Goal: Task Accomplishment & Management: Use online tool/utility

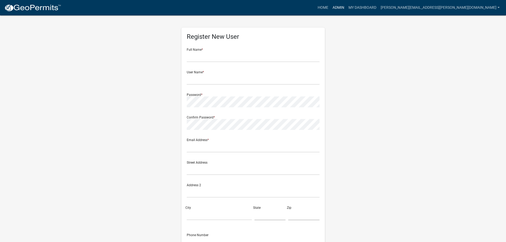
click at [346, 7] on link "Admin" at bounding box center [338, 8] width 16 height 10
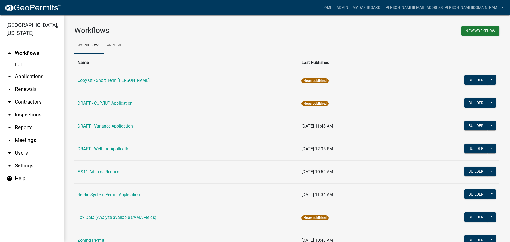
click at [27, 78] on link "arrow_drop_down Applications" at bounding box center [32, 76] width 64 height 13
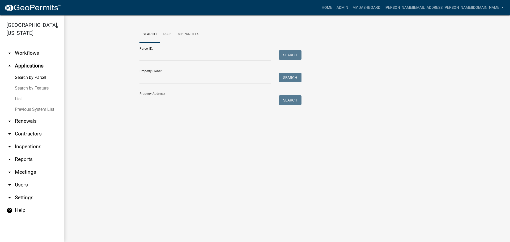
click at [17, 97] on link "List" at bounding box center [32, 98] width 64 height 11
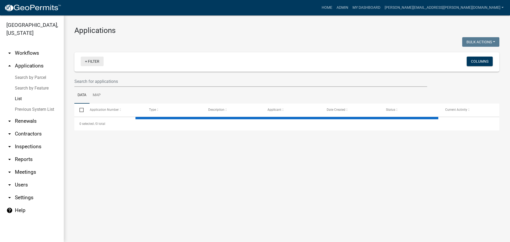
select select "3: 100"
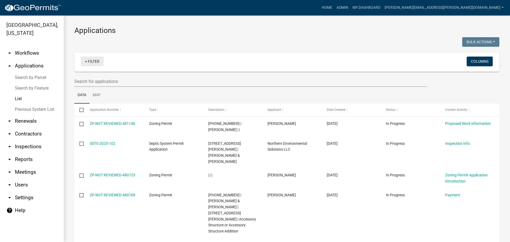
click at [93, 62] on link "+ Filter" at bounding box center [92, 62] width 23 height 10
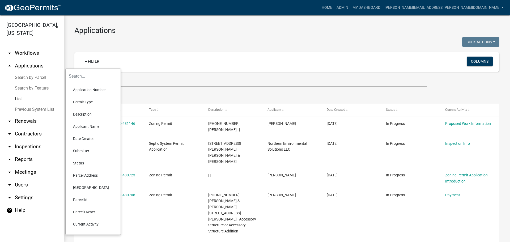
click at [88, 102] on li "Permit Type" at bounding box center [93, 102] width 49 height 12
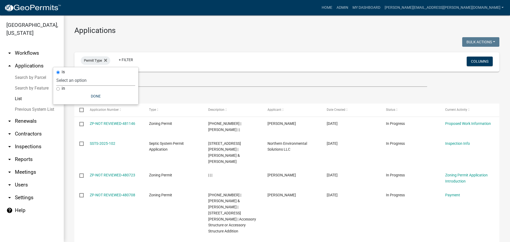
click at [85, 82] on select "Select an option Copy Of - Short Term [PERSON_NAME] DRAFT - CUP/IUP Application…" at bounding box center [95, 80] width 79 height 11
select select "89aa8290-0064-4f09-b800-24f466b336c2"
click at [76, 75] on select "Select an option Copy Of - Short Term [PERSON_NAME] DRAFT - CUP/IUP Application…" at bounding box center [95, 80] width 79 height 11
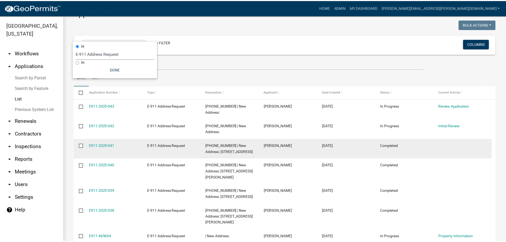
scroll to position [27, 0]
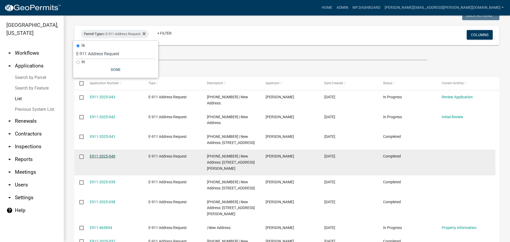
click at [108, 154] on link "E911-2025-040" at bounding box center [102, 156] width 25 height 4
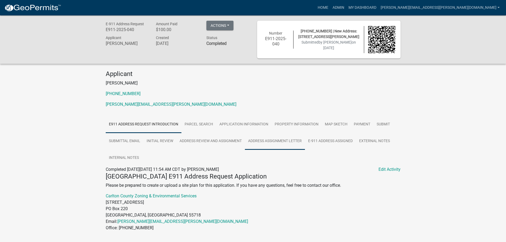
click at [269, 141] on link "Address Assignment Letter" at bounding box center [275, 141] width 60 height 17
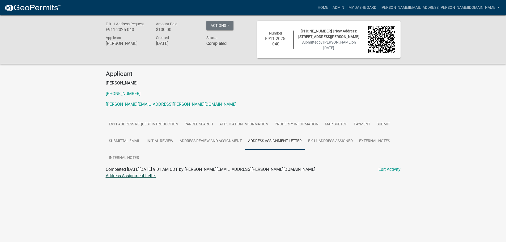
click at [132, 175] on link "Address Assignment Letter" at bounding box center [131, 175] width 50 height 5
click at [239, 123] on link "Application Information" at bounding box center [243, 124] width 55 height 17
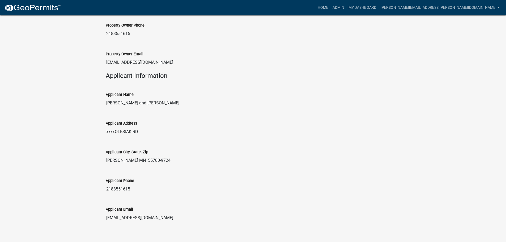
scroll to position [292, 0]
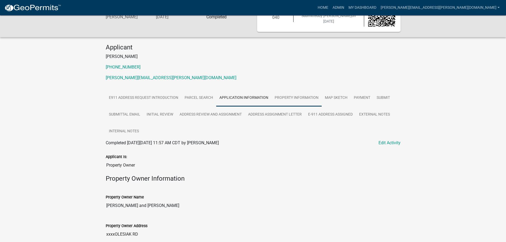
click at [281, 96] on link "Property Information" at bounding box center [296, 97] width 50 height 17
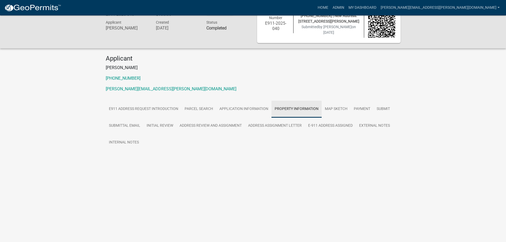
scroll to position [15, 0]
